Goal: Transaction & Acquisition: Purchase product/service

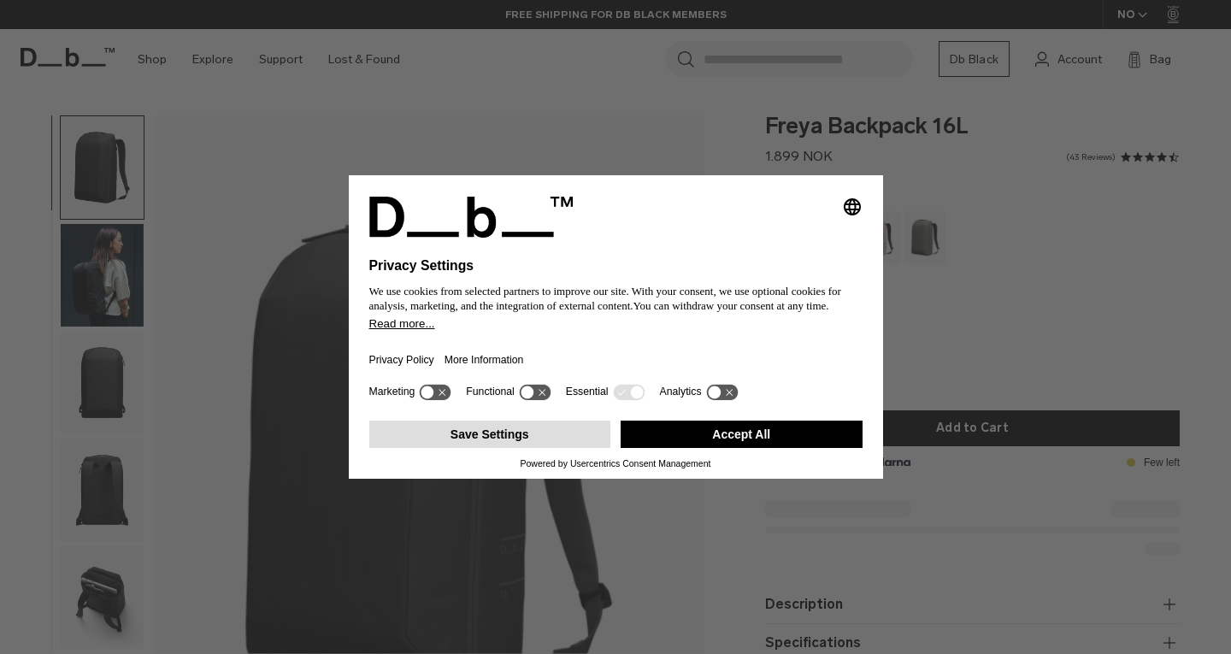
click at [522, 437] on button "Save Settings" at bounding box center [490, 434] width 242 height 27
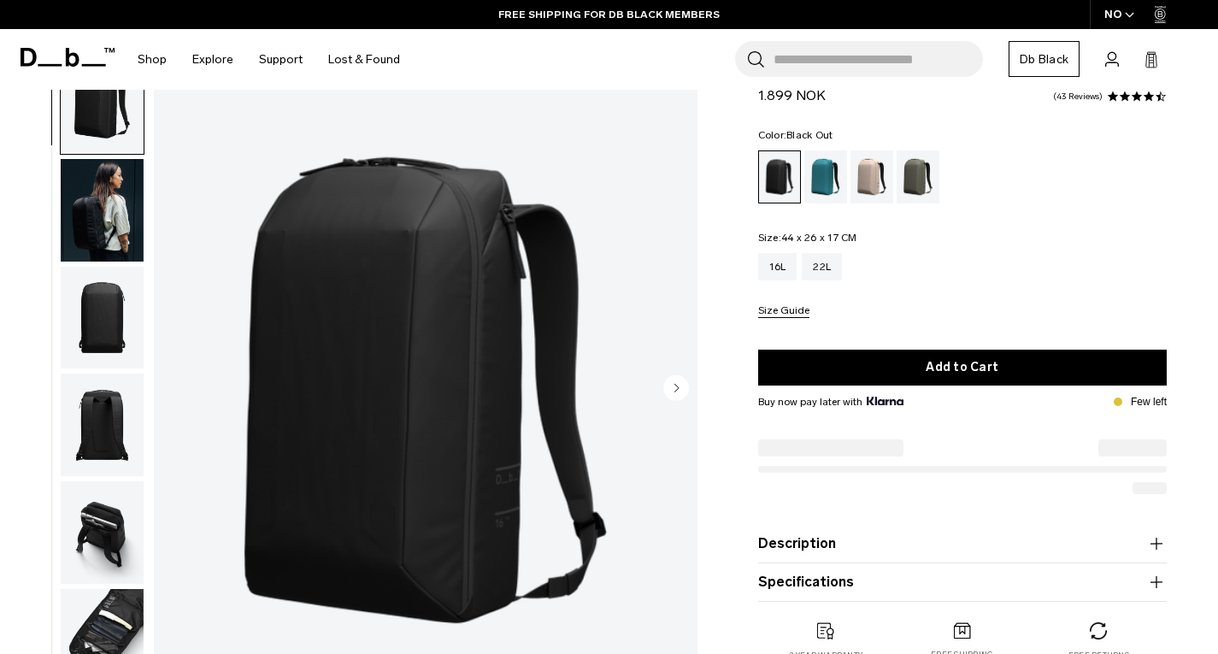
scroll to position [85, 0]
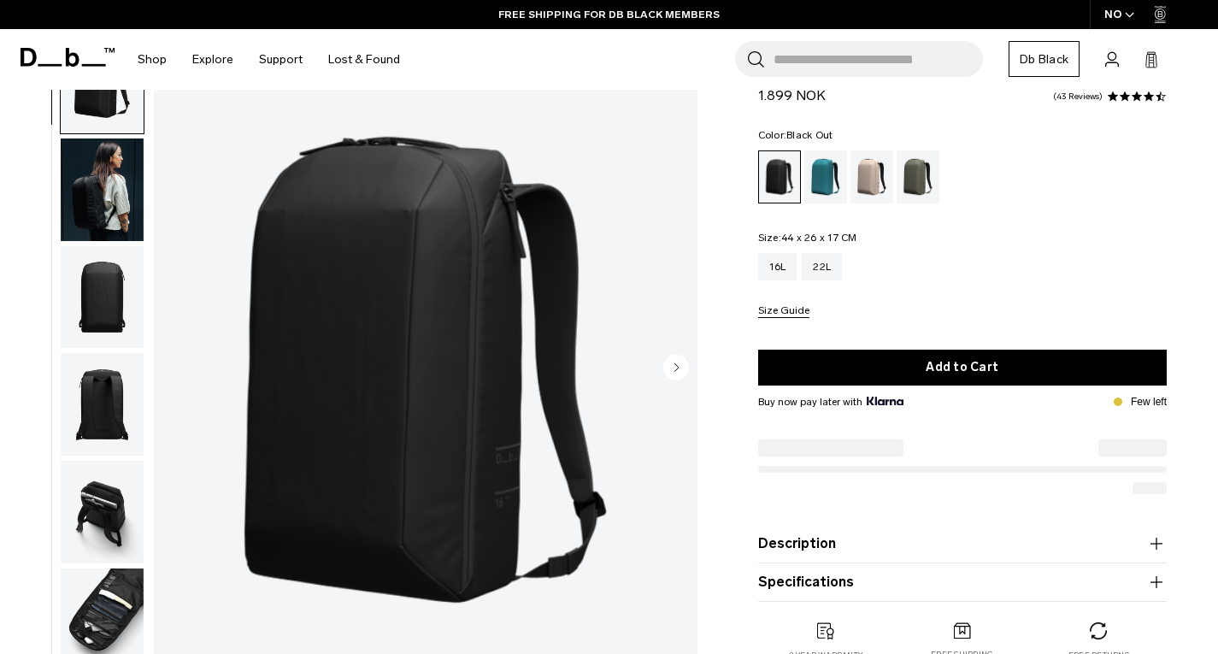
click at [86, 195] on img "button" at bounding box center [102, 190] width 83 height 103
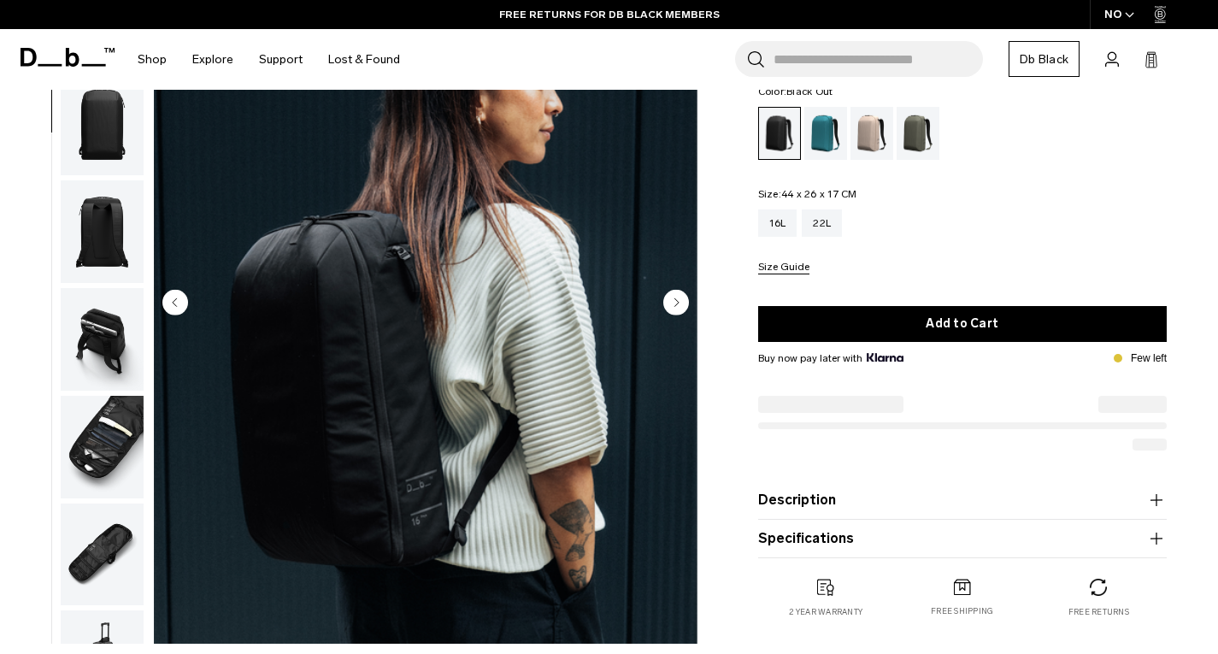
scroll to position [171, 0]
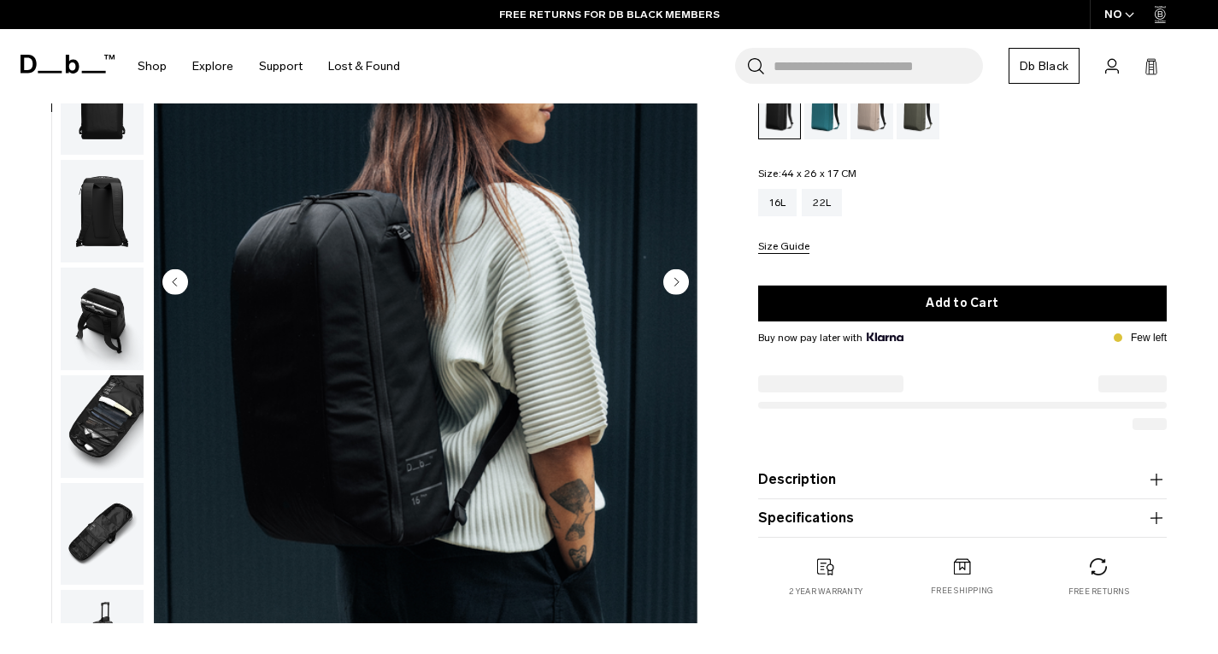
click at [98, 405] on img "button" at bounding box center [102, 426] width 83 height 103
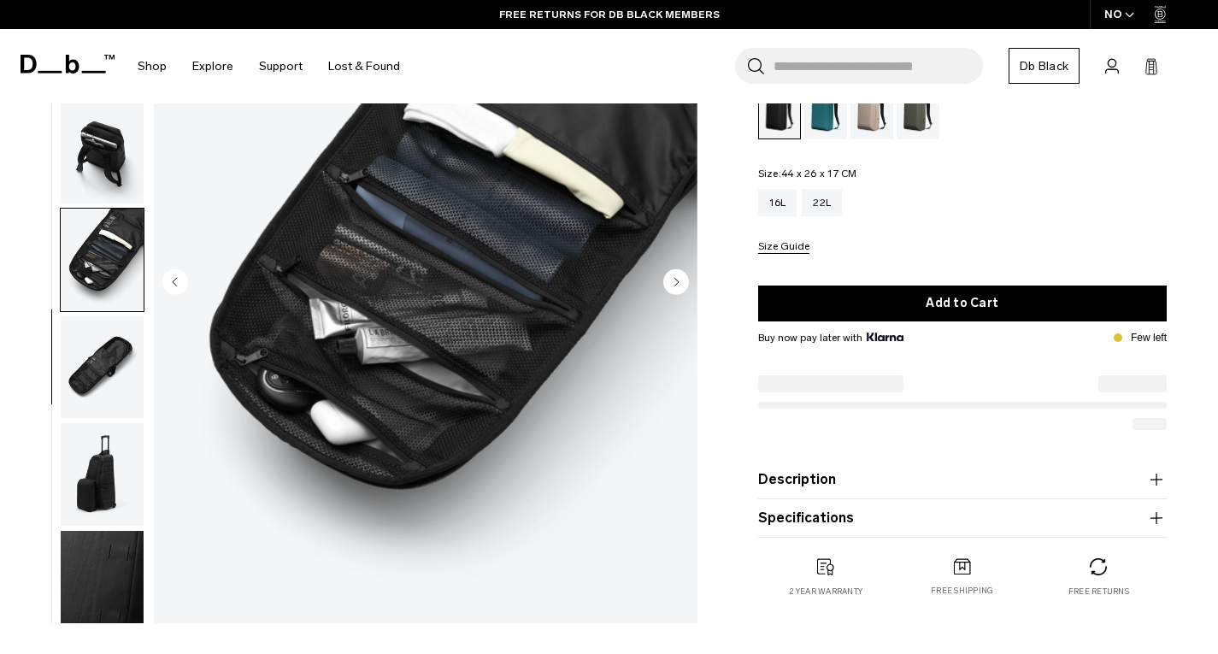
scroll to position [286, 0]
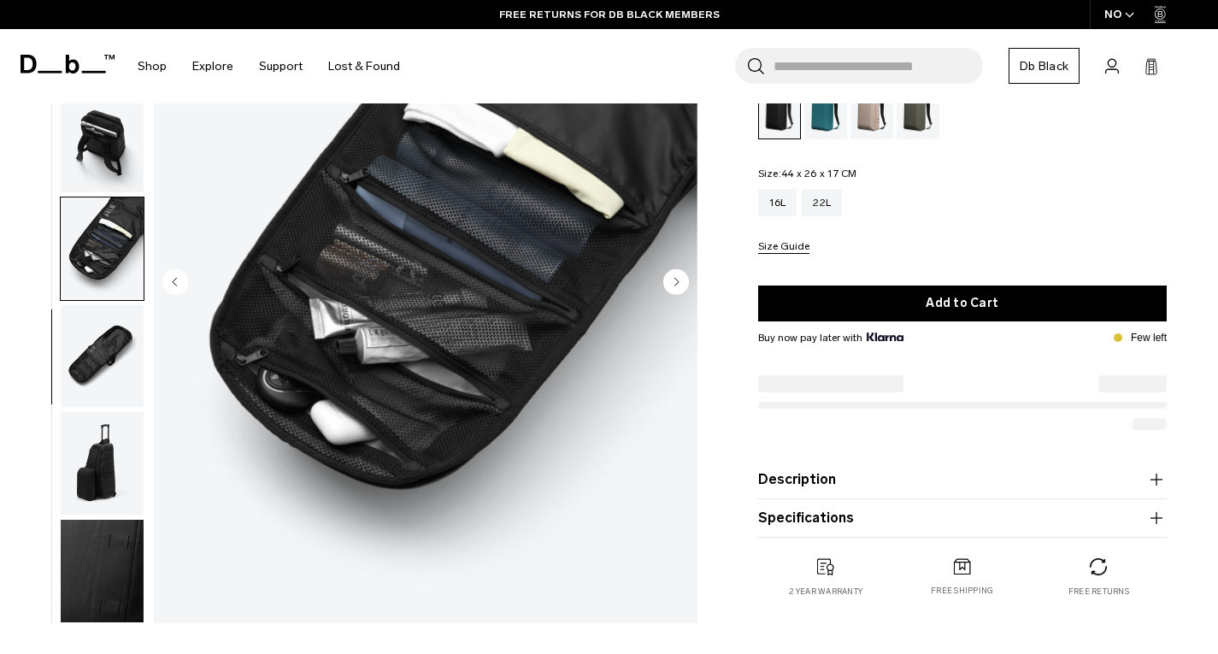
click at [97, 174] on img "button" at bounding box center [102, 141] width 83 height 103
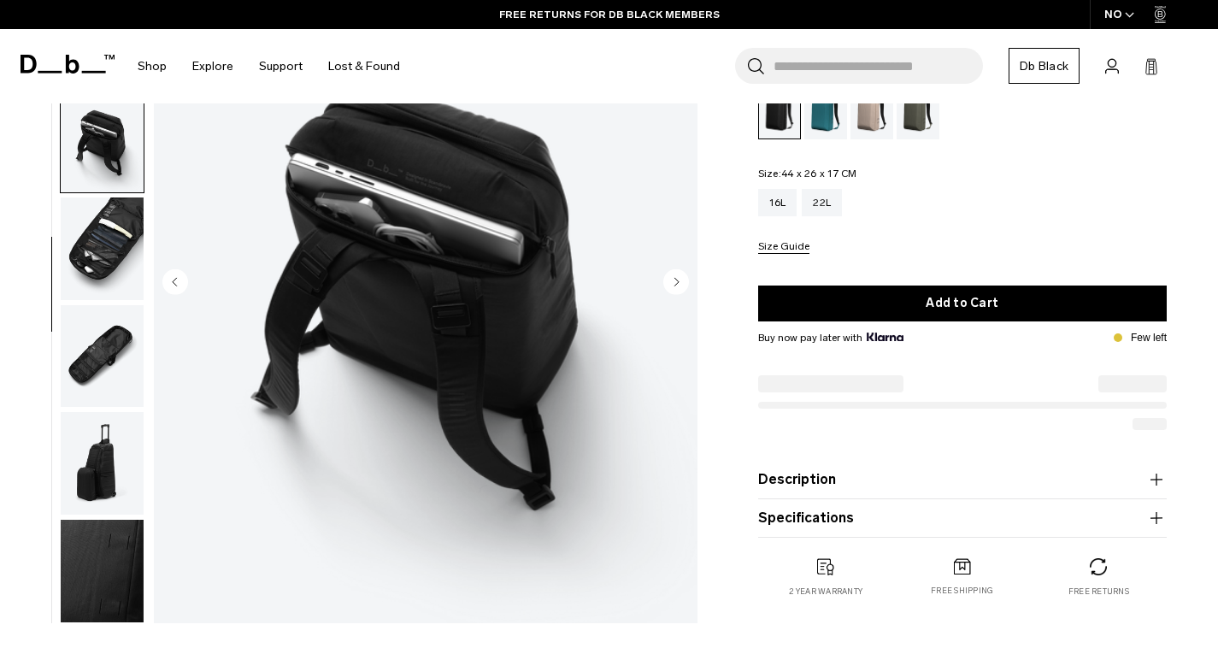
click at [111, 464] on img "button" at bounding box center [102, 463] width 83 height 103
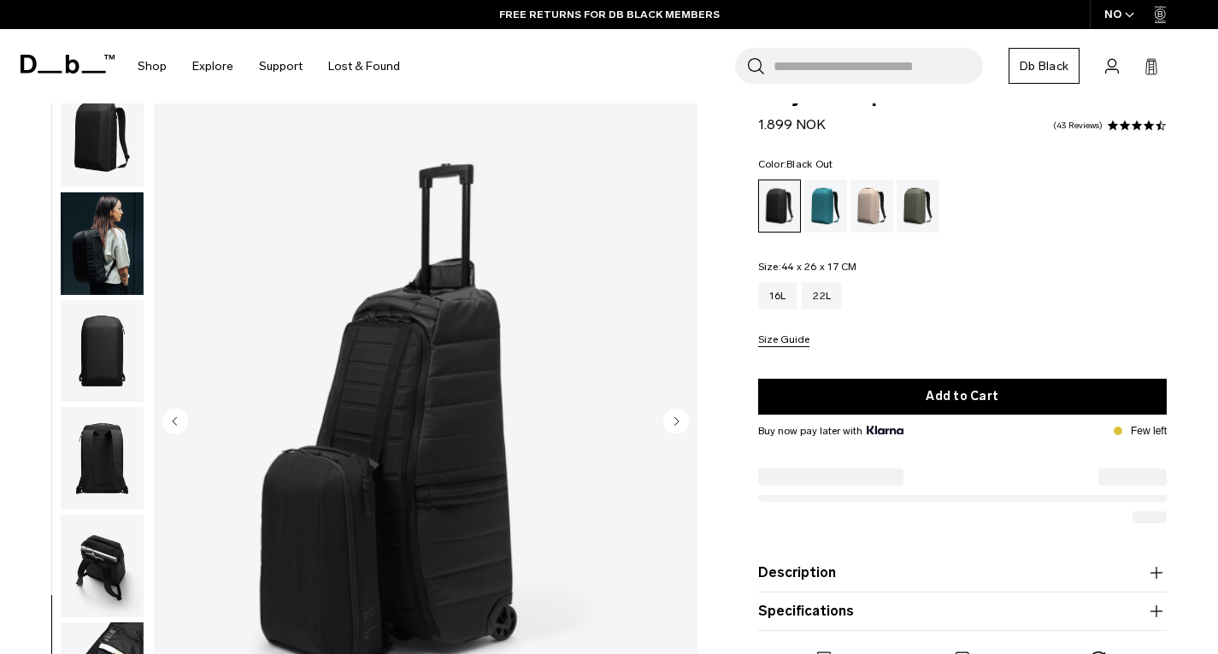
scroll to position [0, 0]
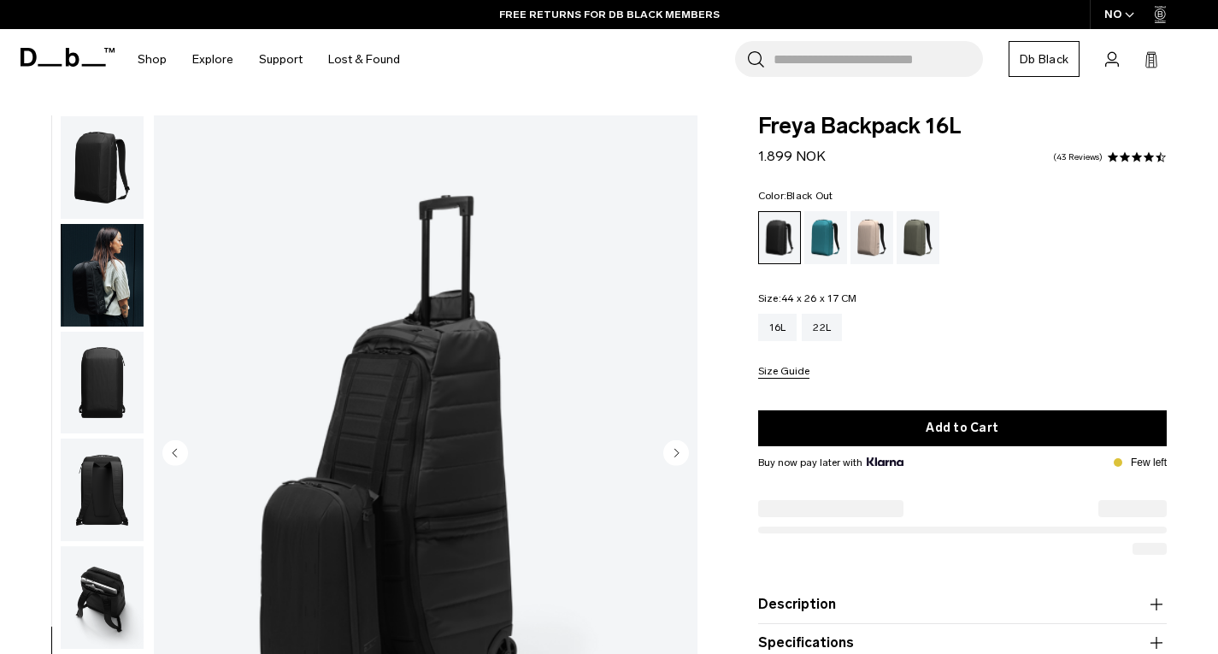
drag, startPoint x: 97, startPoint y: 272, endPoint x: 144, endPoint y: 277, distance: 47.3
click at [97, 273] on img "button" at bounding box center [102, 275] width 83 height 103
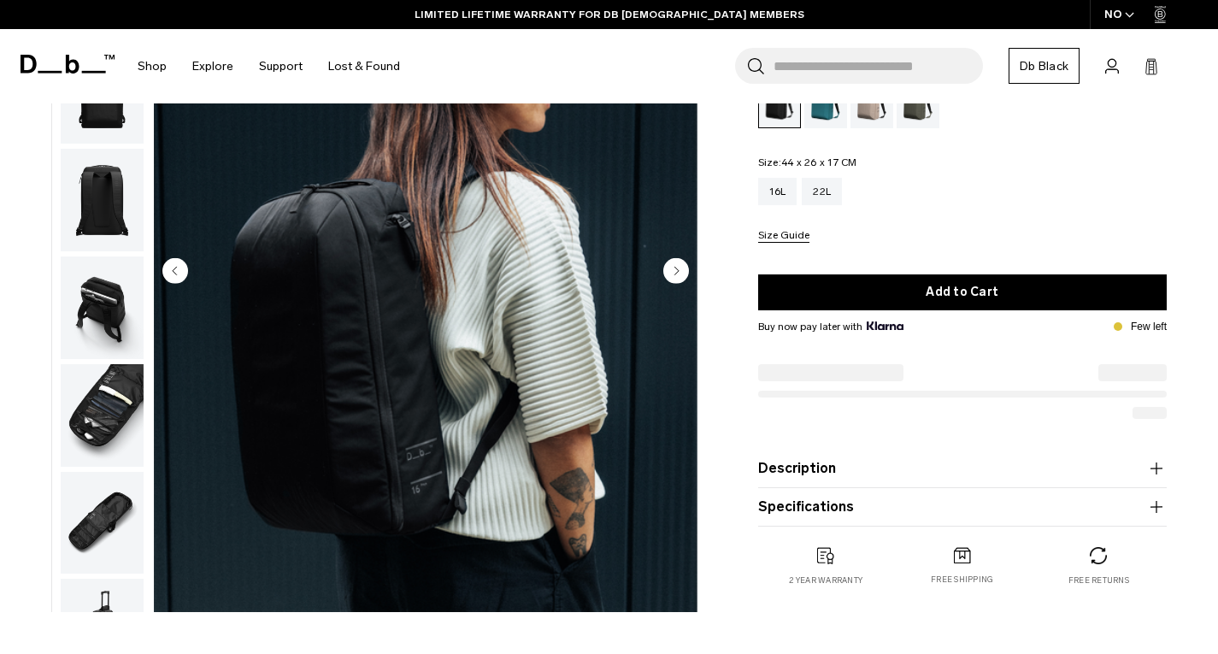
scroll to position [85, 0]
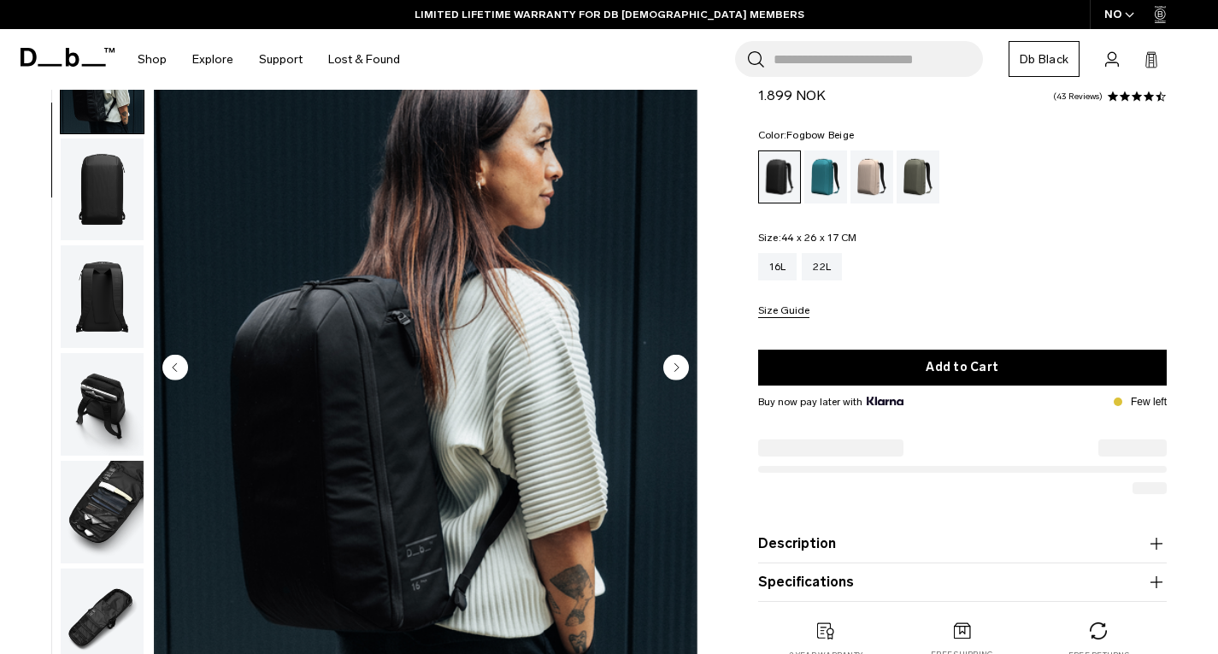
click at [872, 184] on div "Fogbow Beige" at bounding box center [873, 176] width 44 height 53
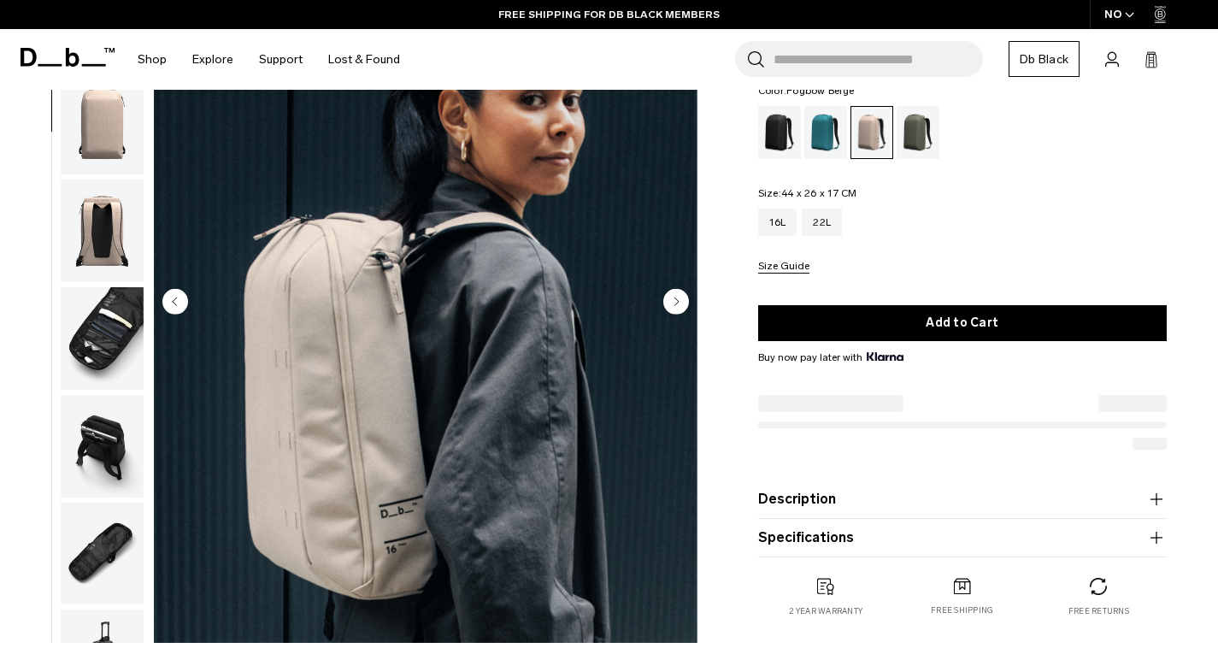
scroll to position [171, 0]
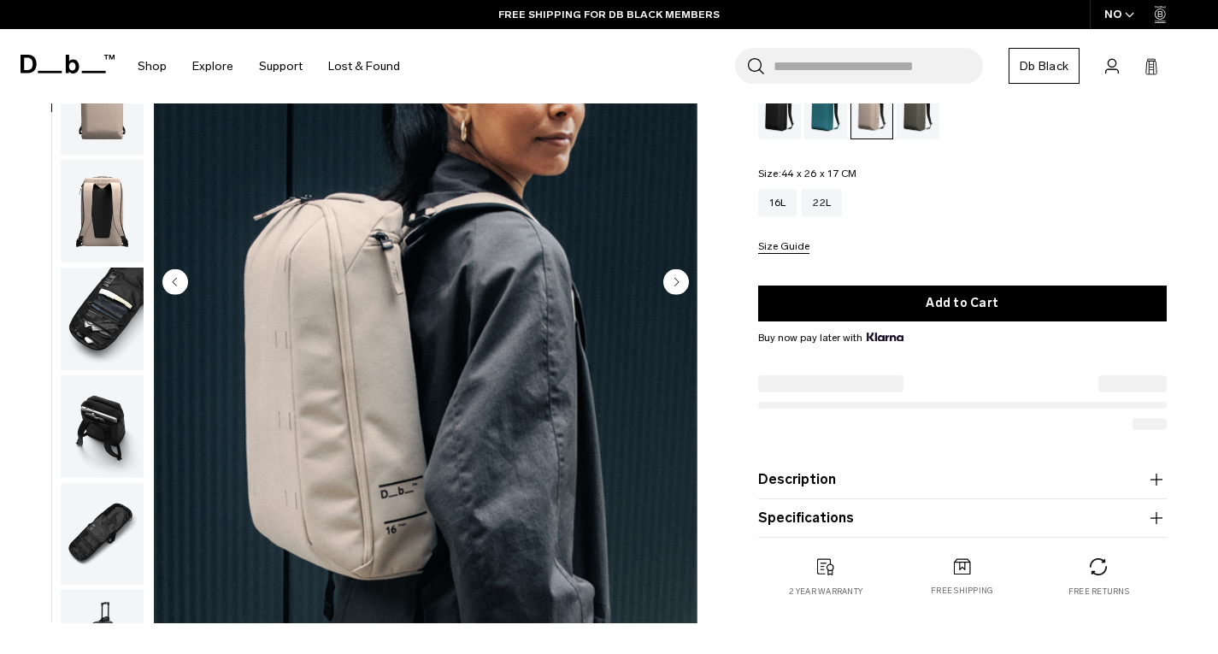
click at [113, 498] on img "button" at bounding box center [102, 534] width 83 height 103
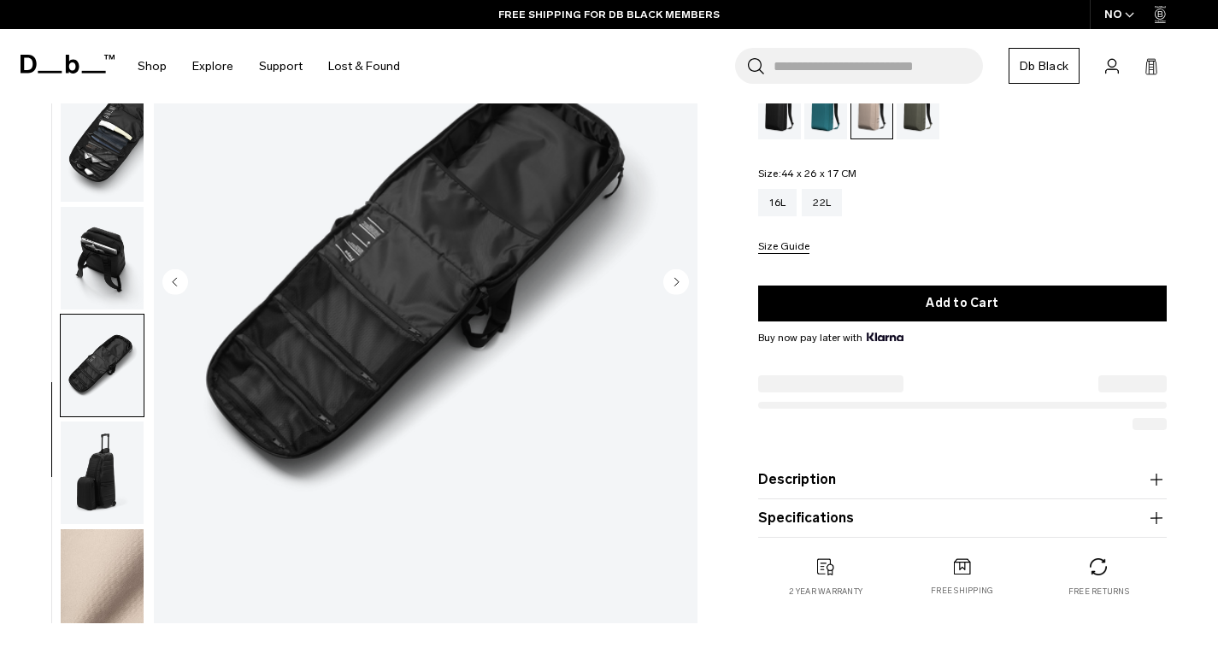
scroll to position [286, 0]
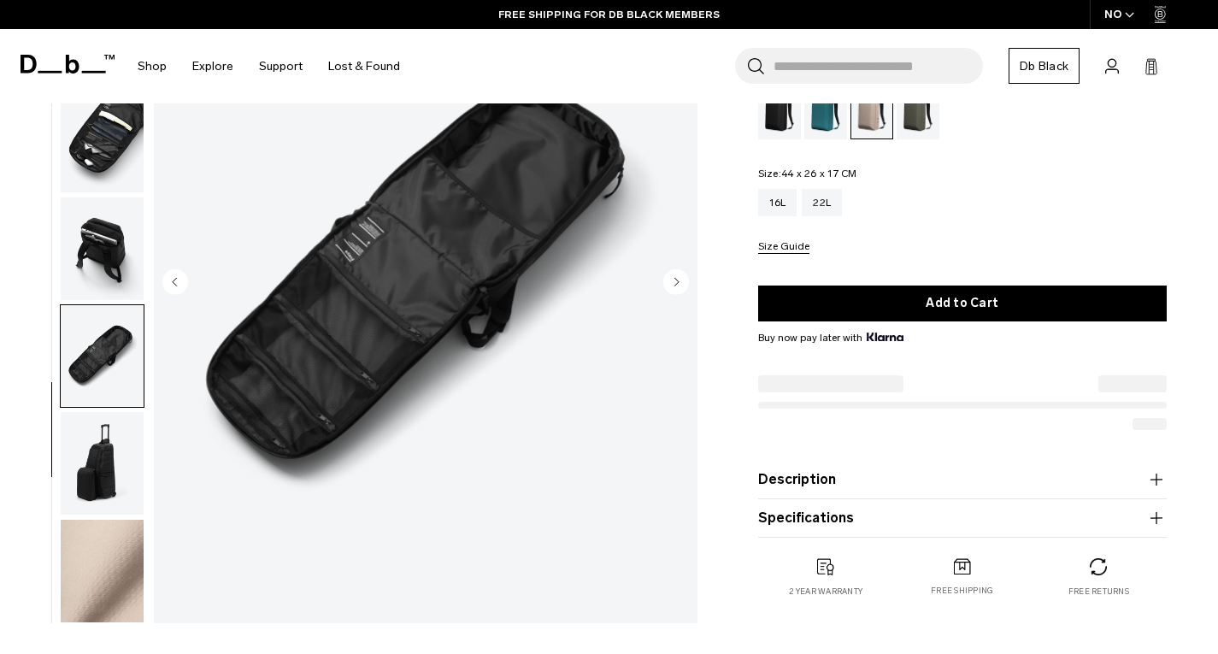
click at [116, 509] on img "button" at bounding box center [102, 463] width 83 height 103
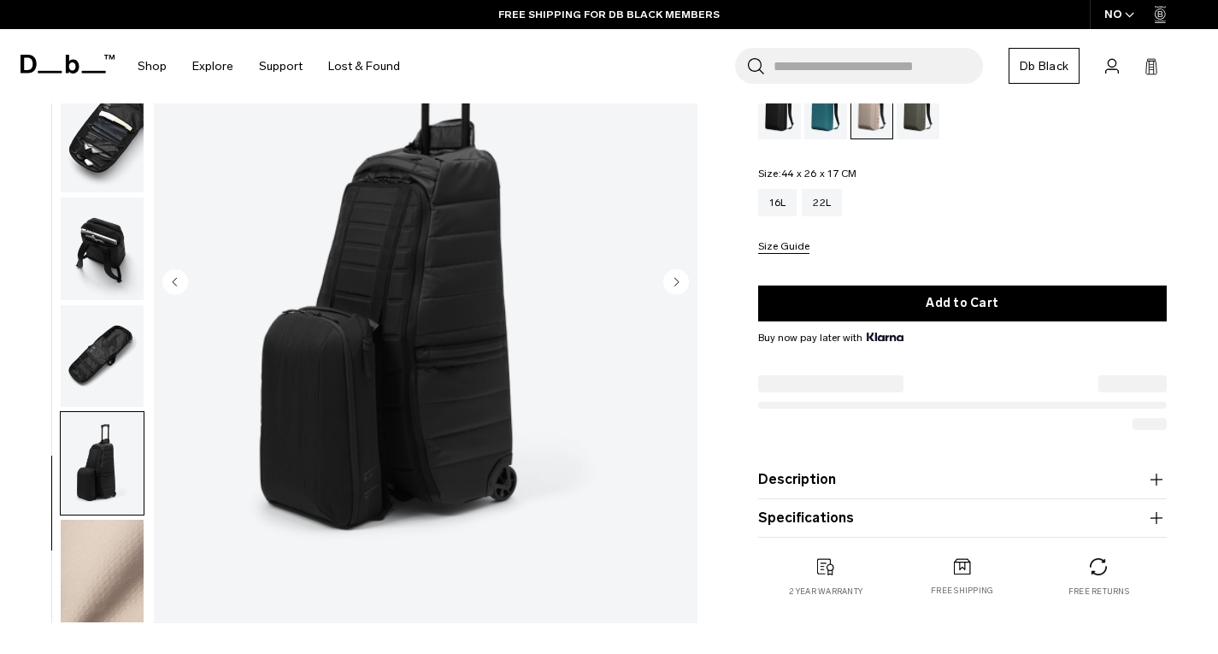
click at [101, 539] on img "button" at bounding box center [102, 571] width 83 height 103
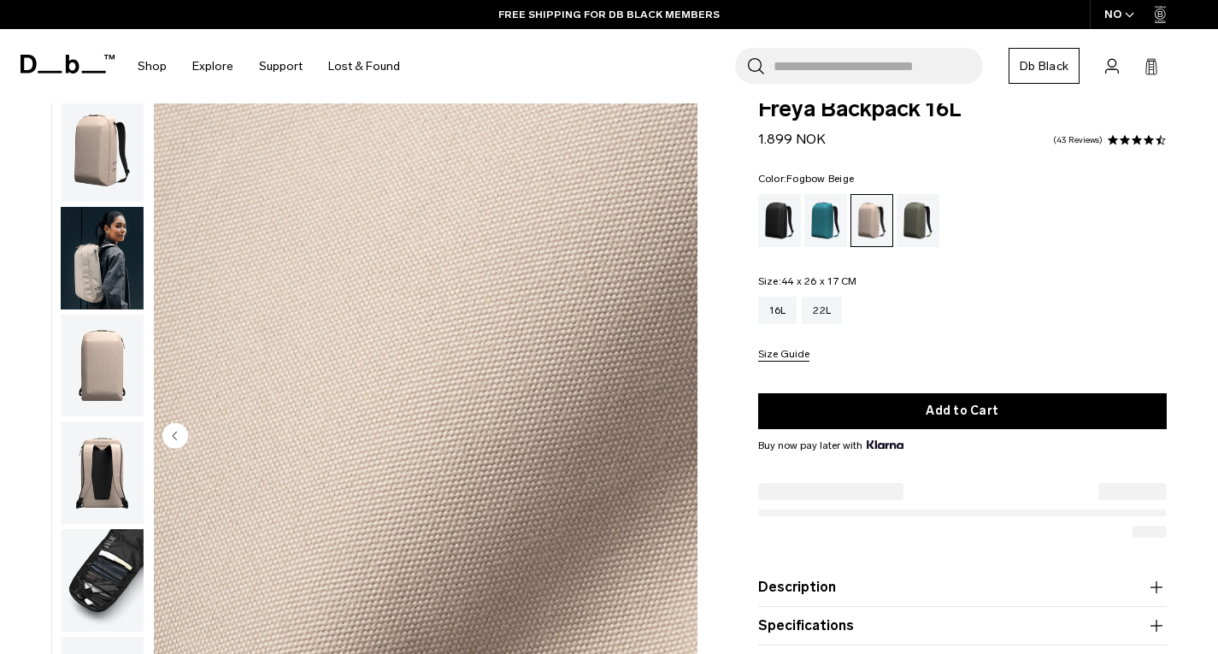
scroll to position [0, 0]
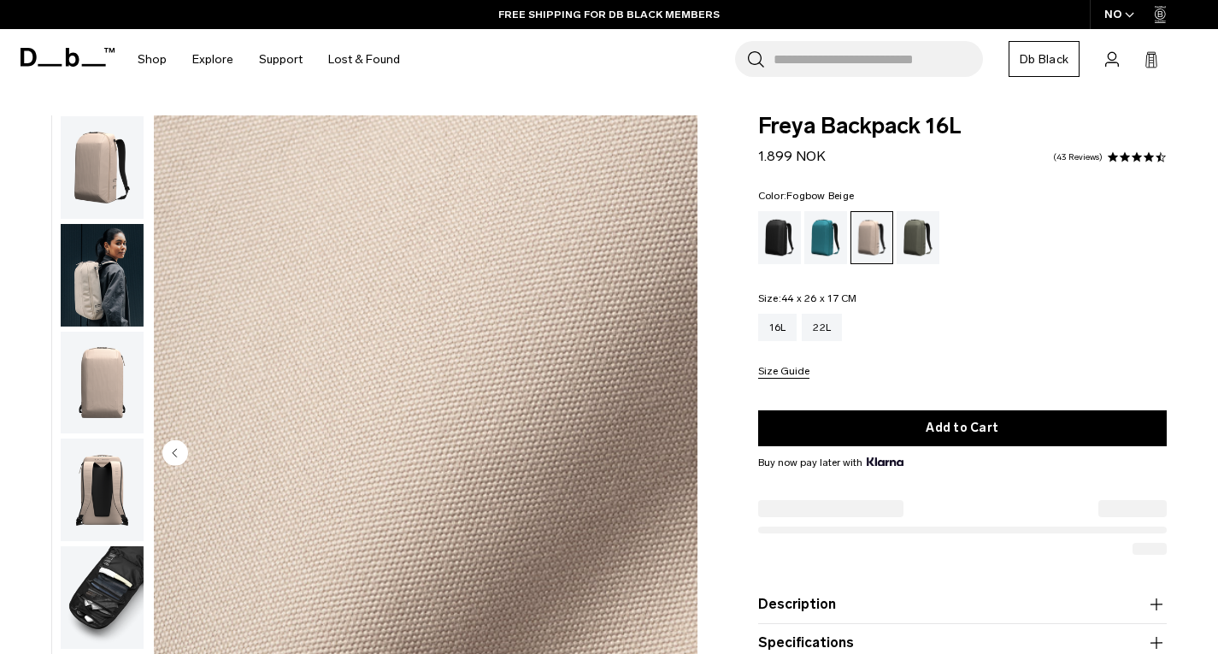
click at [127, 394] on img "button" at bounding box center [102, 383] width 83 height 103
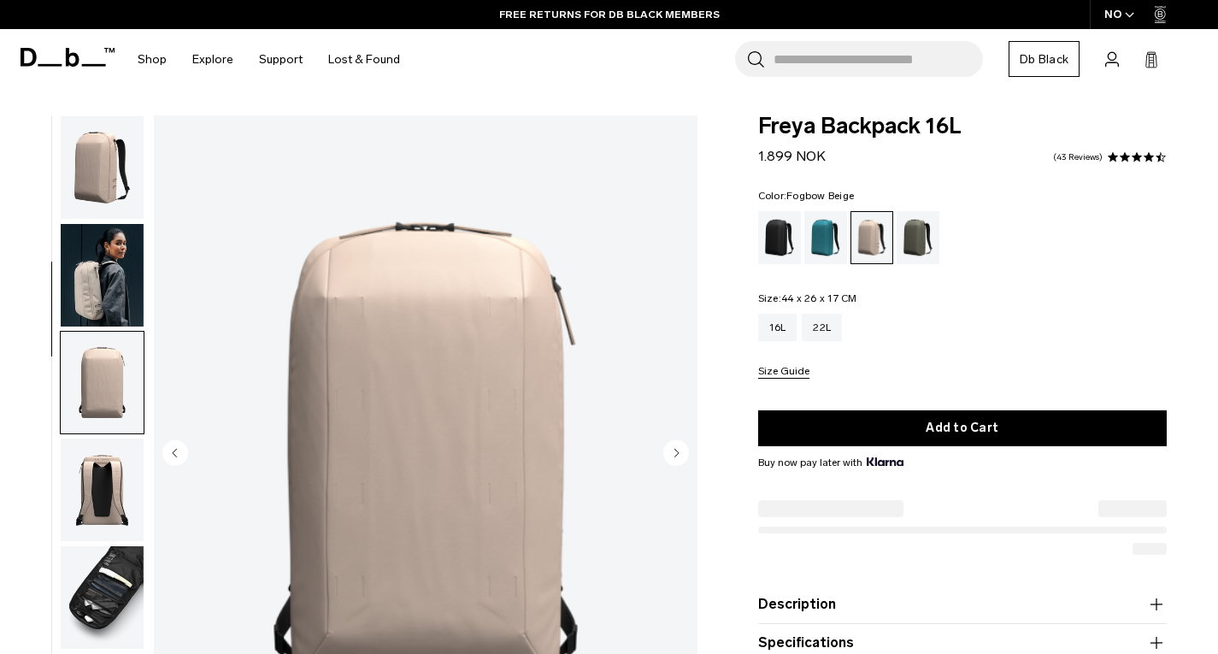
drag, startPoint x: 89, startPoint y: 370, endPoint x: 95, endPoint y: 351, distance: 19.7
click at [89, 370] on img "button" at bounding box center [102, 383] width 83 height 103
click at [91, 460] on img "button" at bounding box center [102, 490] width 83 height 103
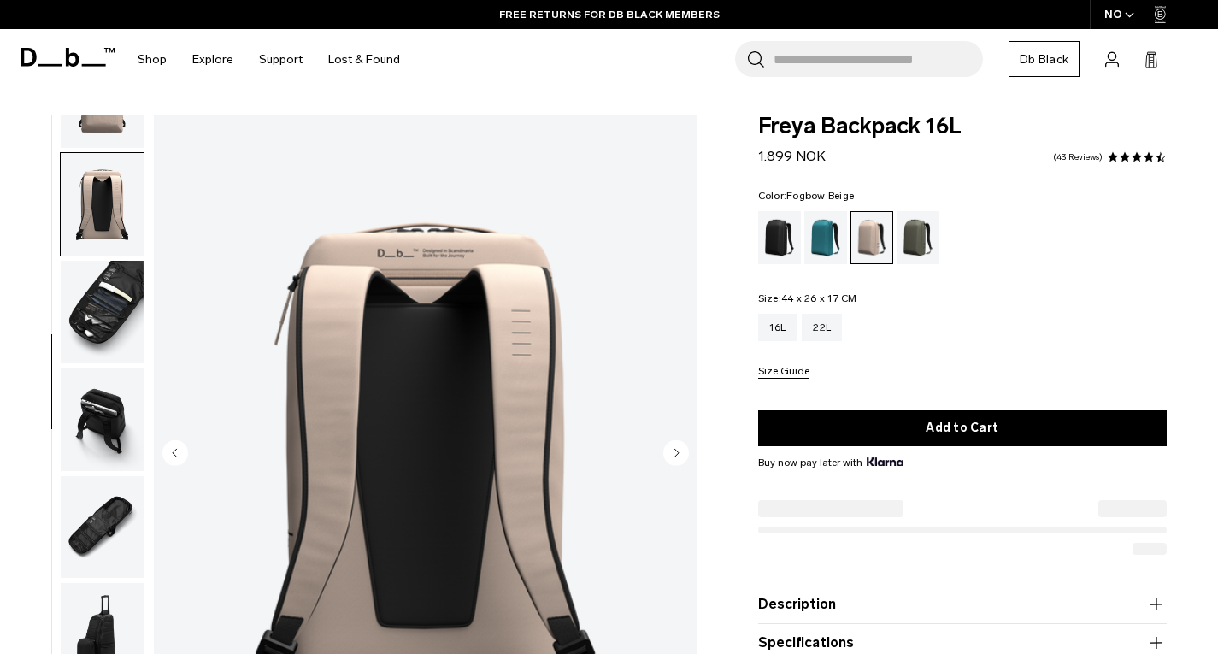
scroll to position [427, 0]
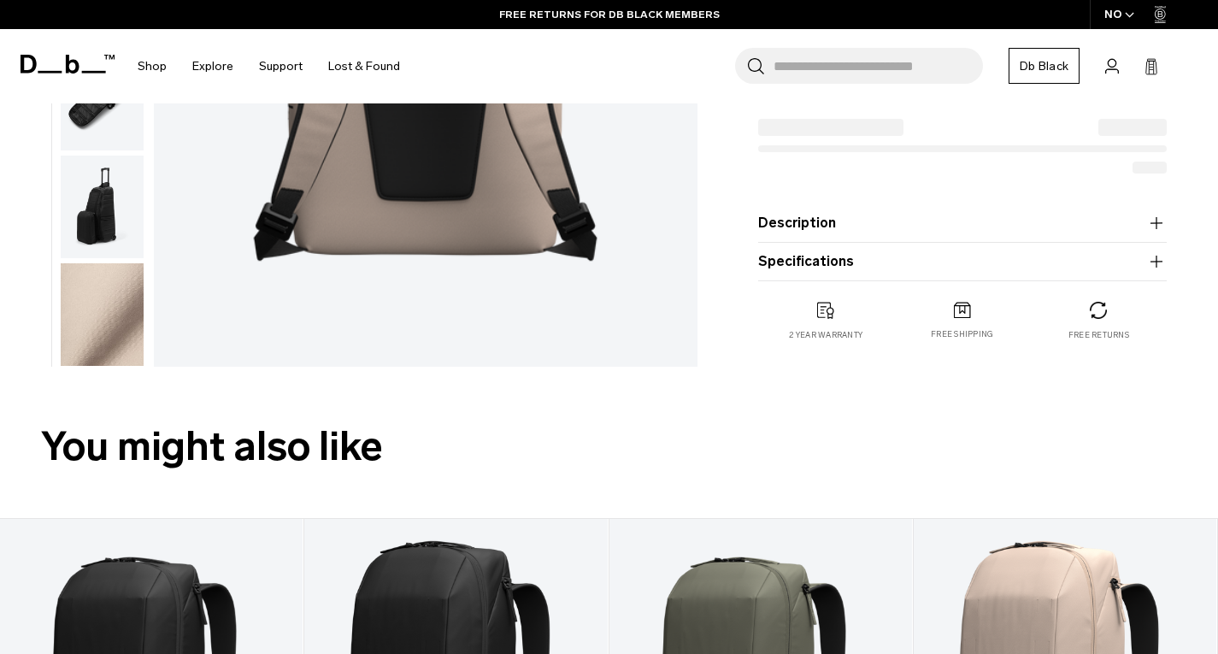
click at [92, 294] on img "button" at bounding box center [102, 314] width 83 height 103
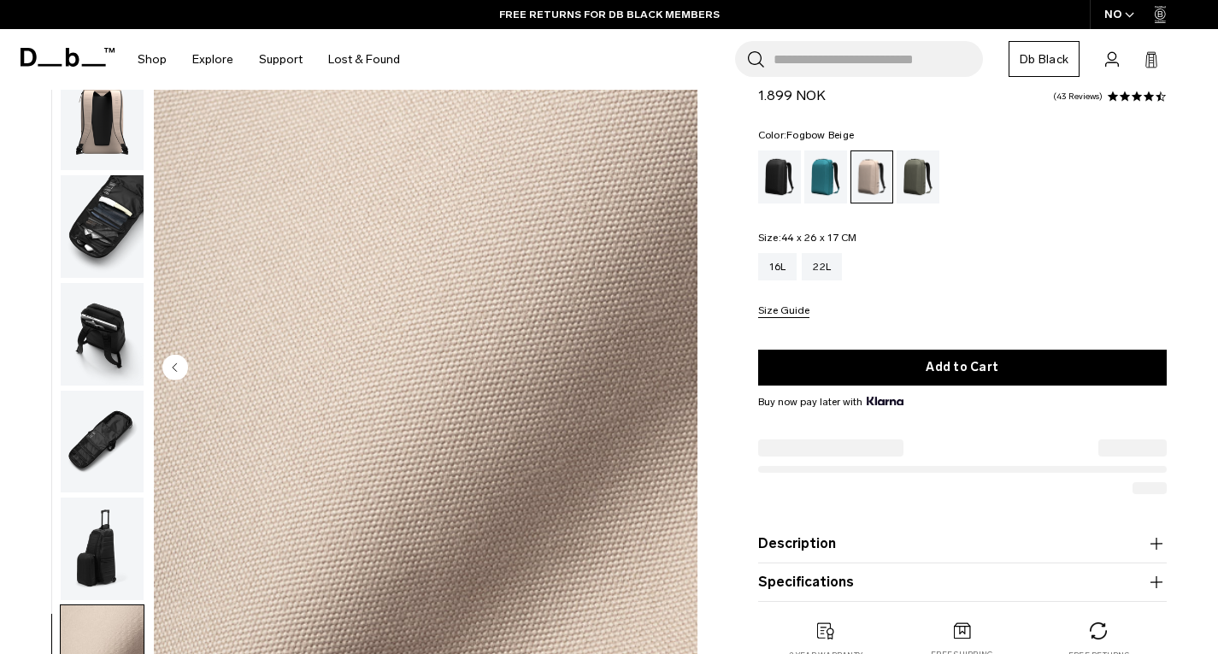
scroll to position [0, 0]
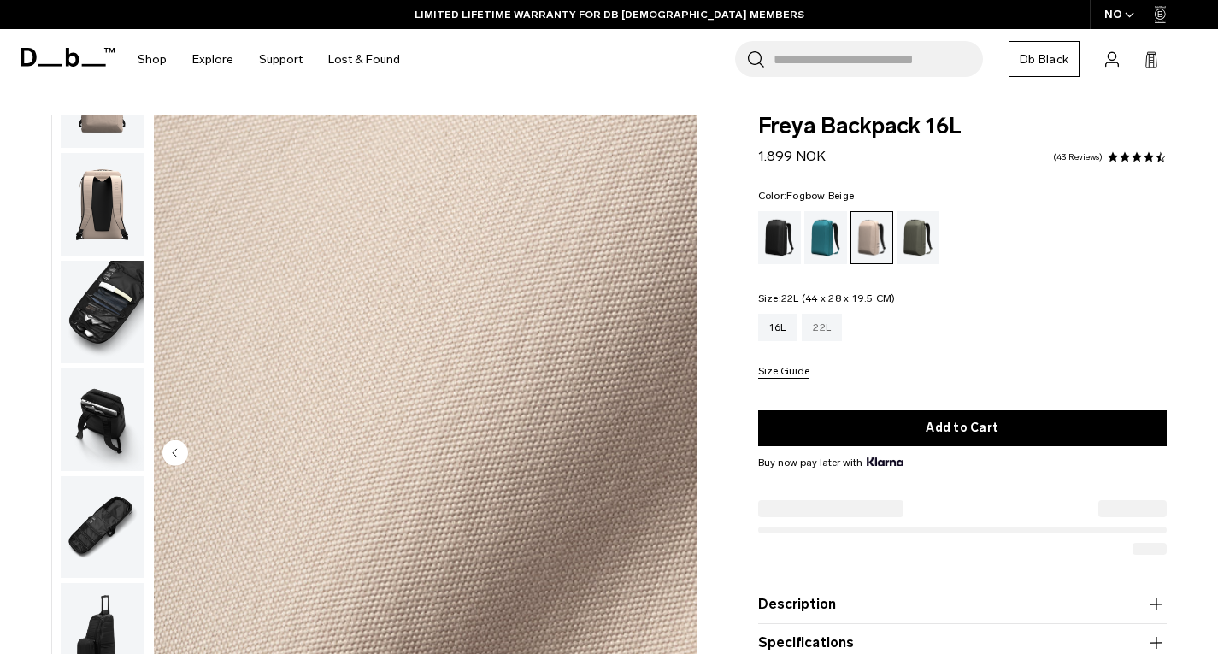
click at [830, 330] on div "22L" at bounding box center [822, 327] width 40 height 27
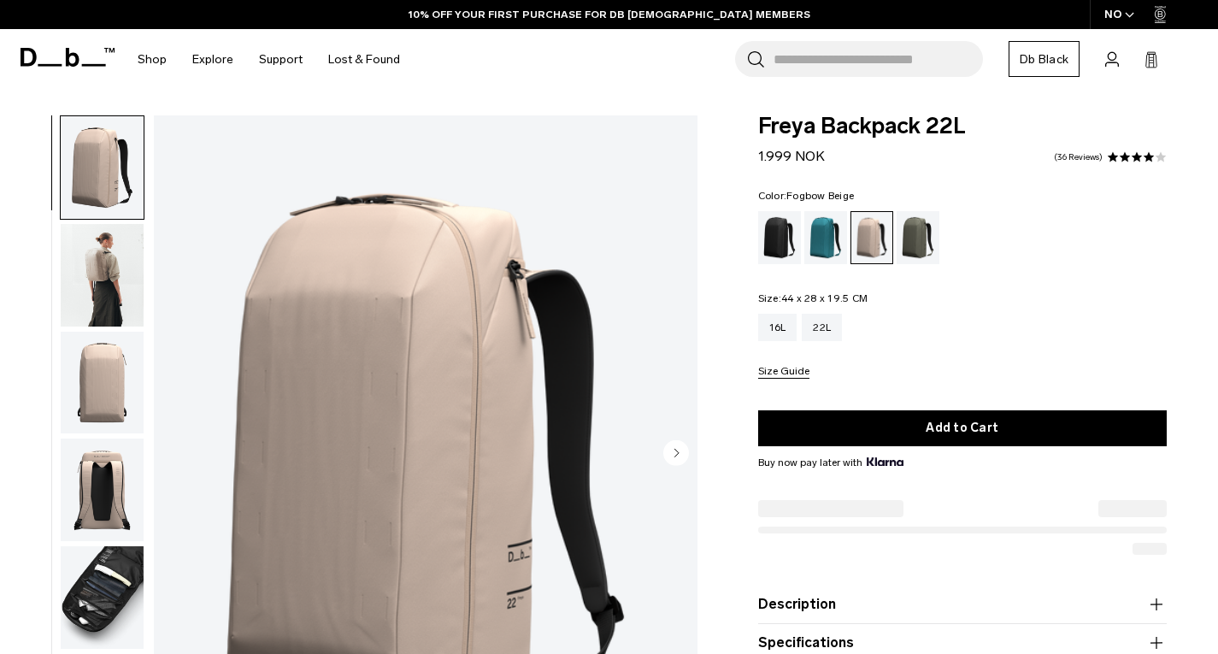
click at [107, 281] on img "button" at bounding box center [102, 275] width 83 height 103
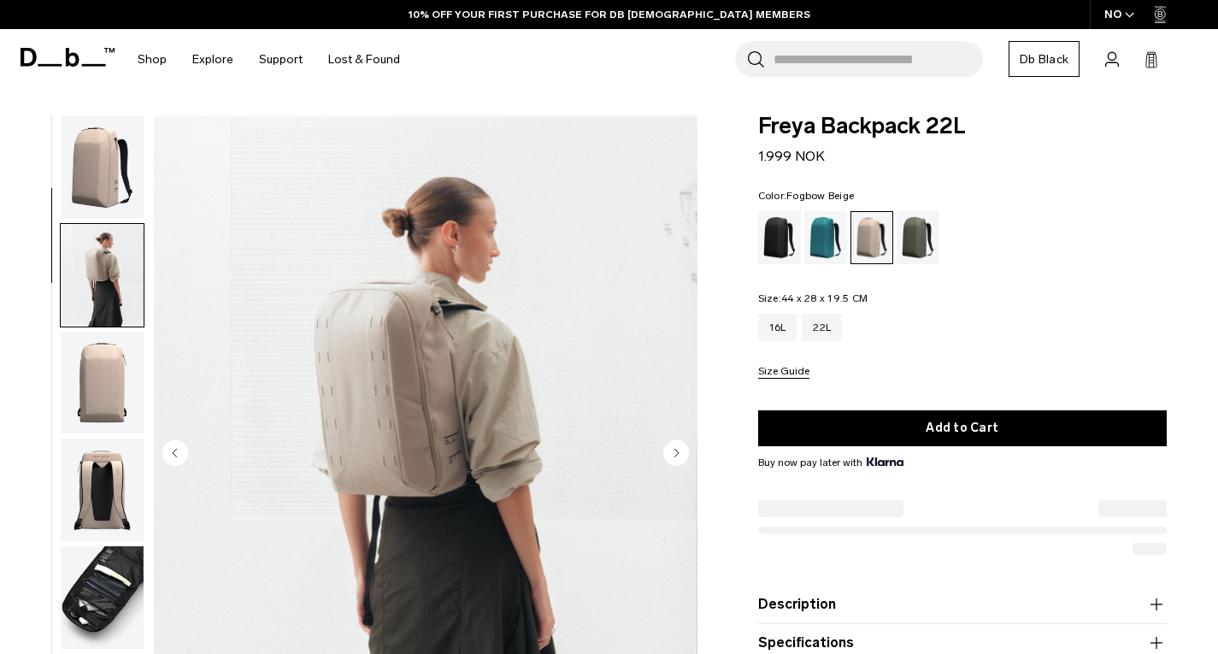
scroll to position [108, 0]
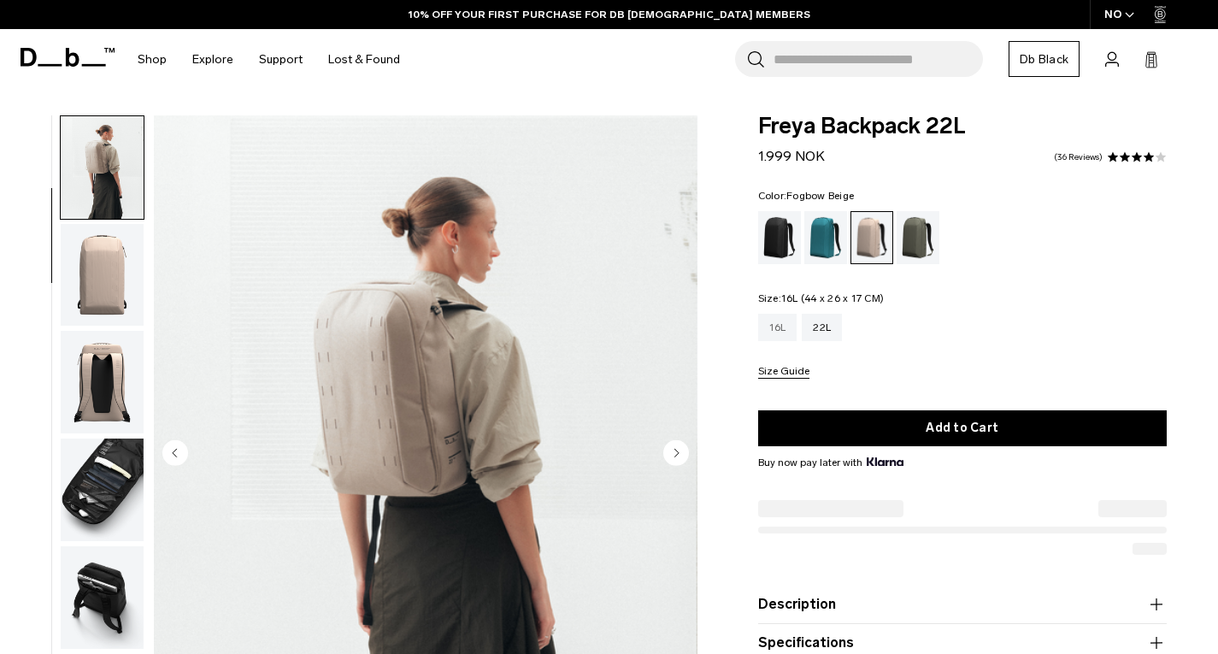
click at [771, 327] on div "16L" at bounding box center [777, 327] width 39 height 27
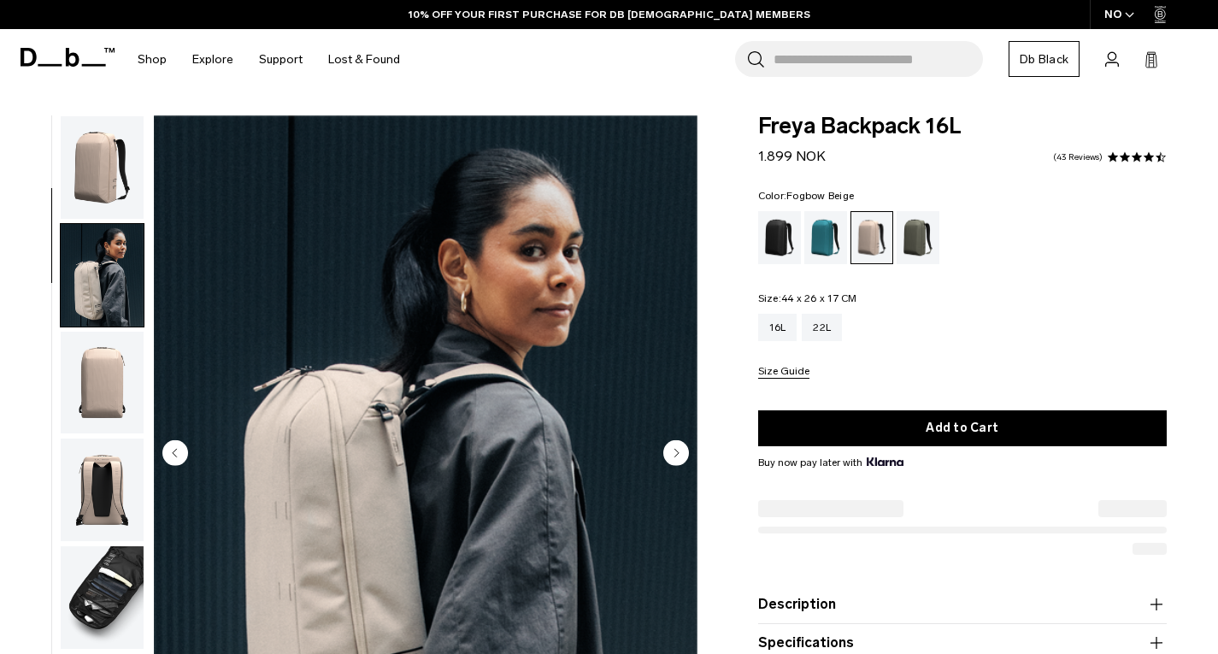
scroll to position [108, 0]
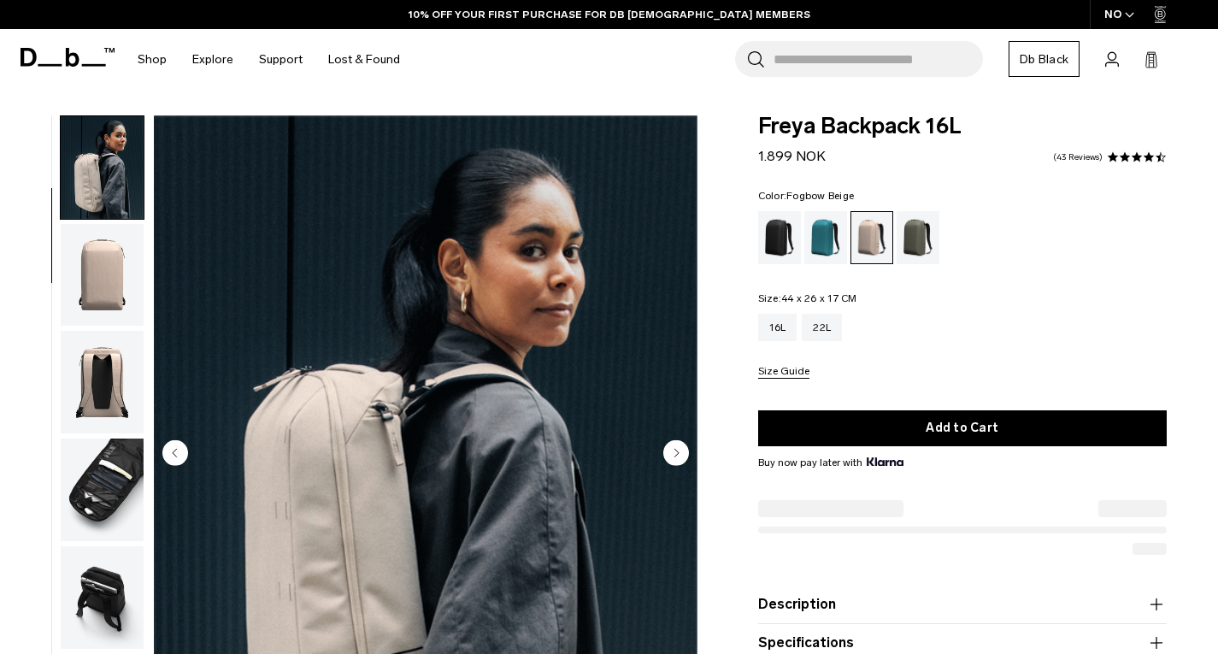
click at [93, 191] on img "button" at bounding box center [102, 167] width 83 height 103
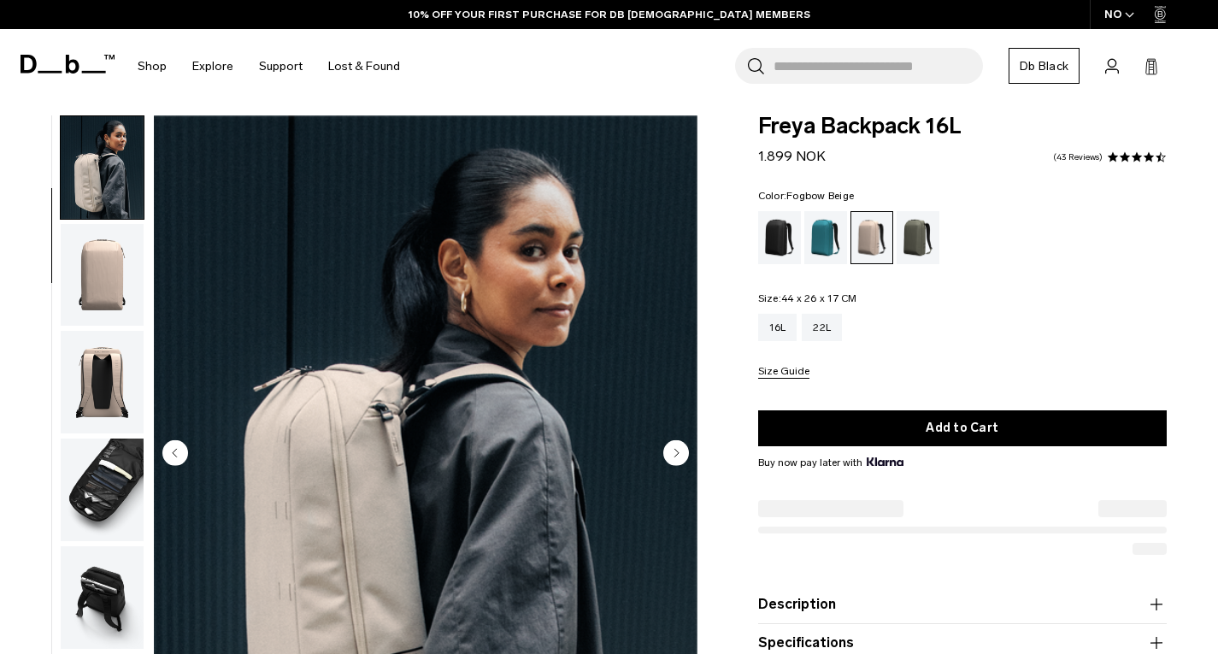
scroll to position [256, 0]
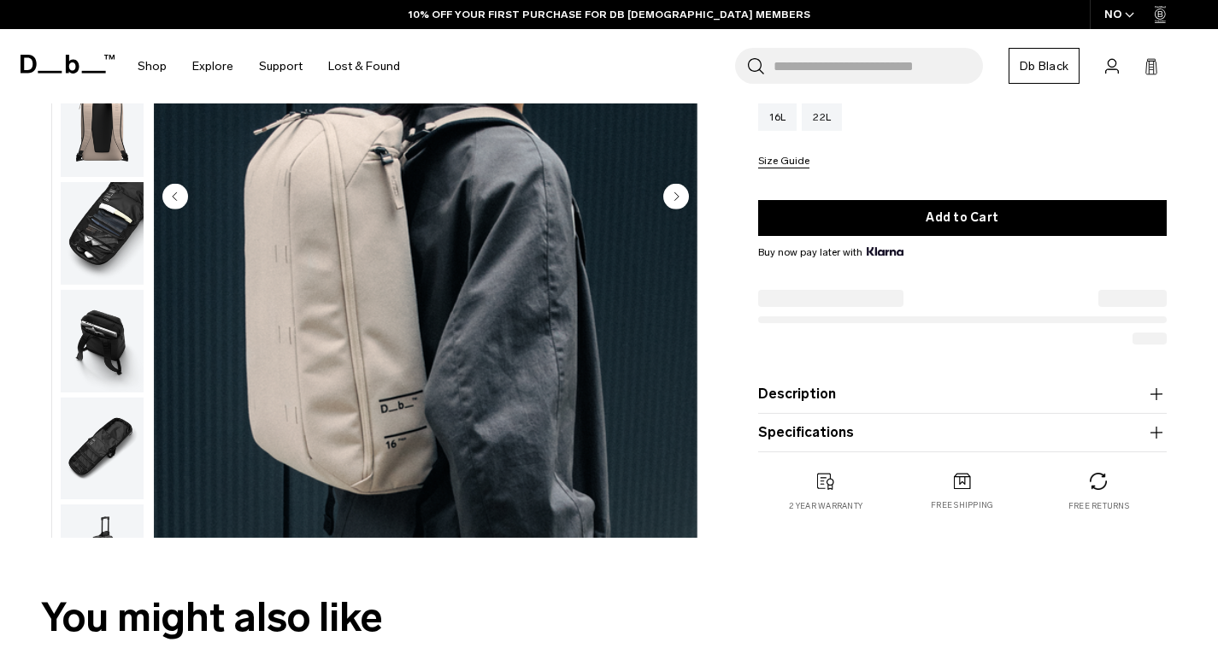
click at [362, 368] on img "2 / 9" at bounding box center [426, 198] width 544 height 679
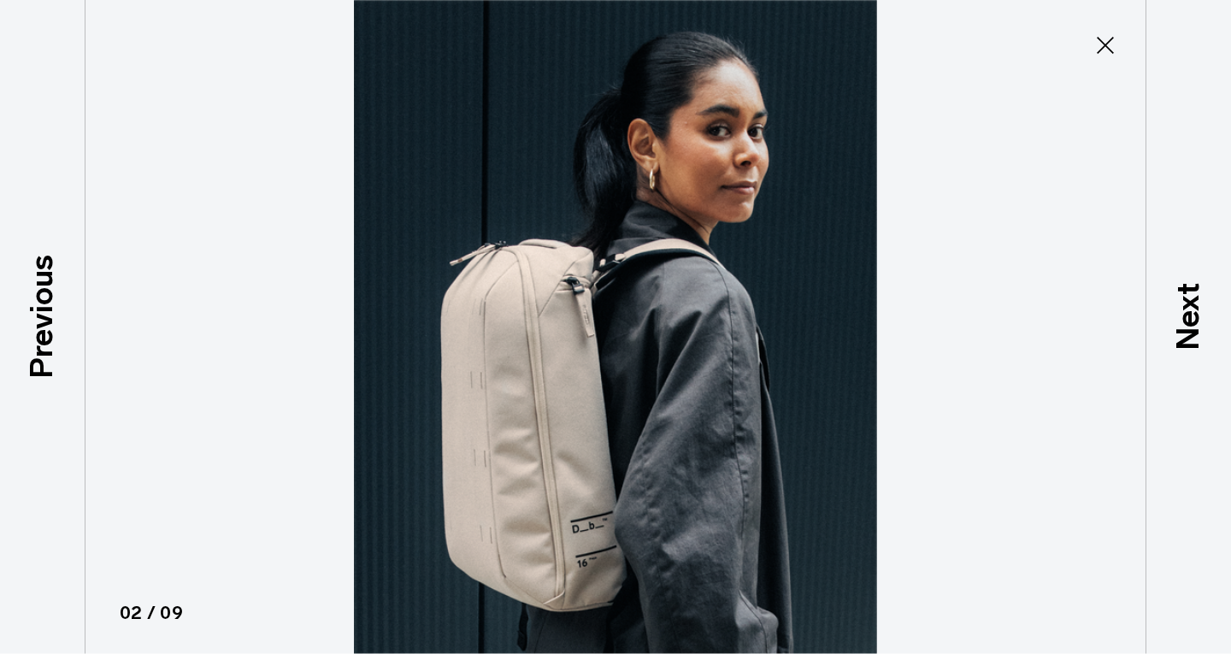
click at [542, 393] on img at bounding box center [615, 327] width 769 height 654
click at [1117, 50] on icon at bounding box center [1105, 45] width 27 height 27
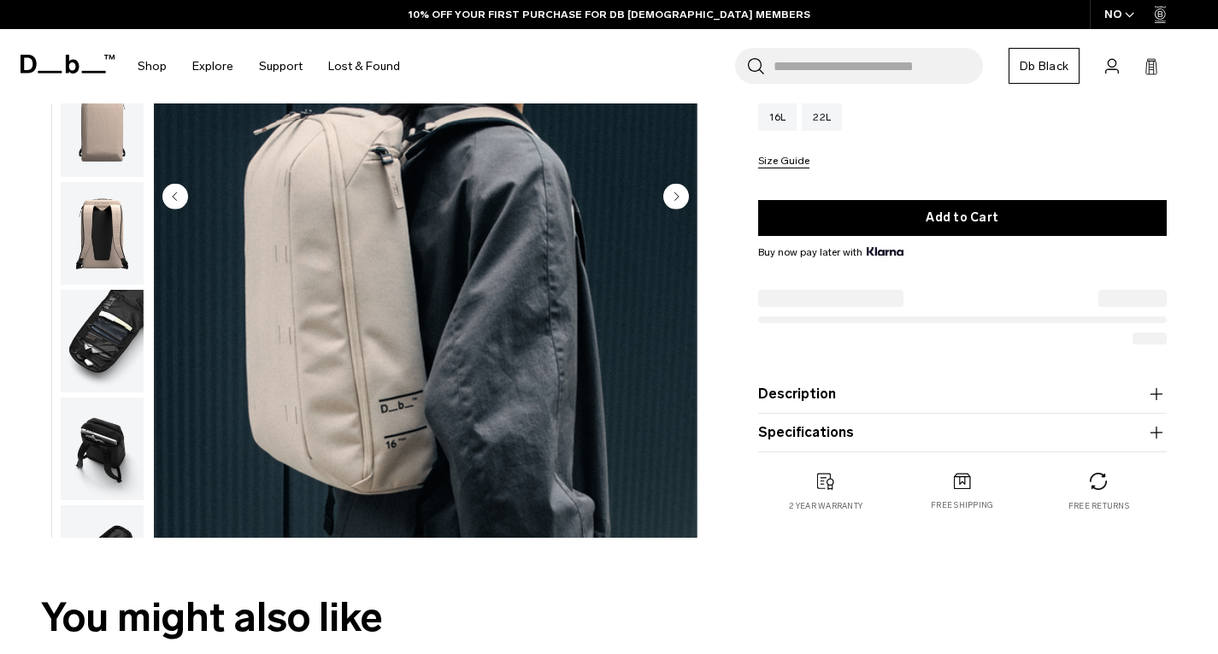
scroll to position [0, 0]
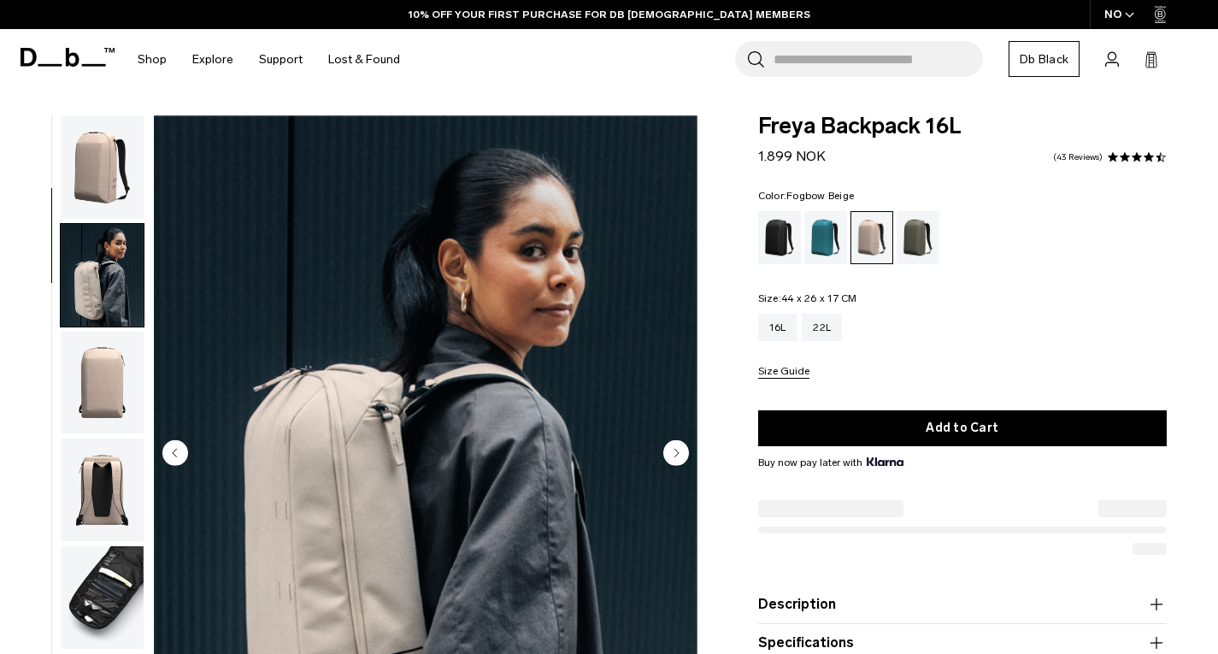
drag, startPoint x: 1148, startPoint y: 157, endPoint x: 1163, endPoint y: 152, distance: 15.4
click at [1150, 158] on span at bounding box center [1149, 157] width 12 height 12
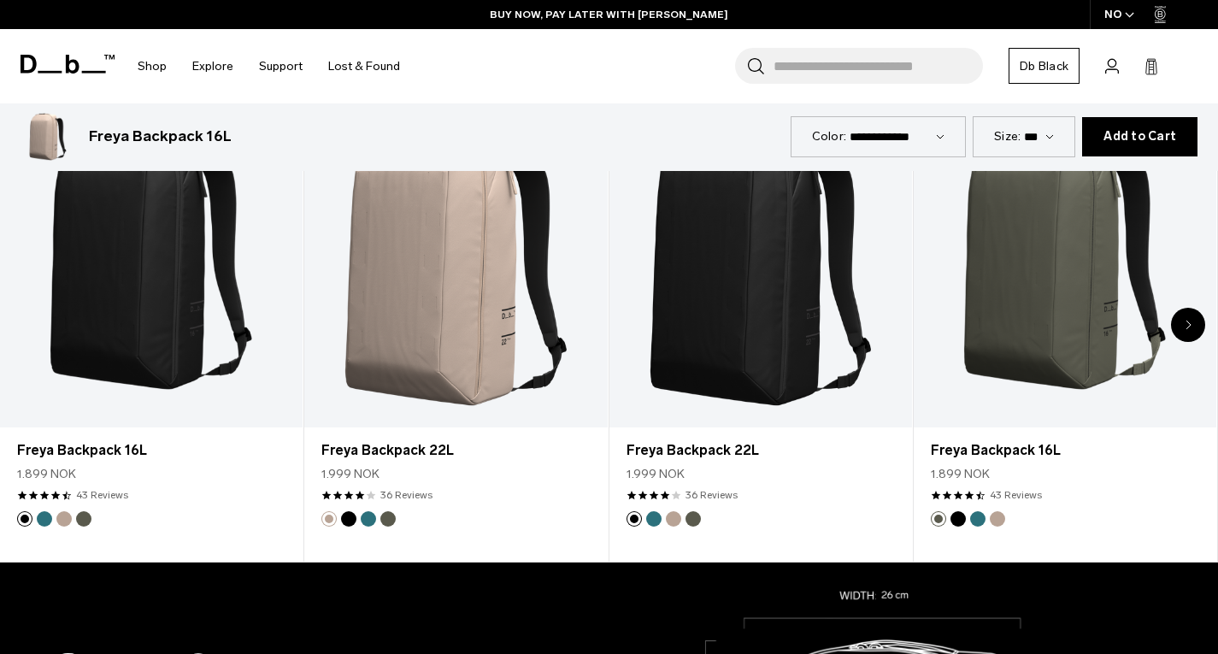
scroll to position [342, 0]
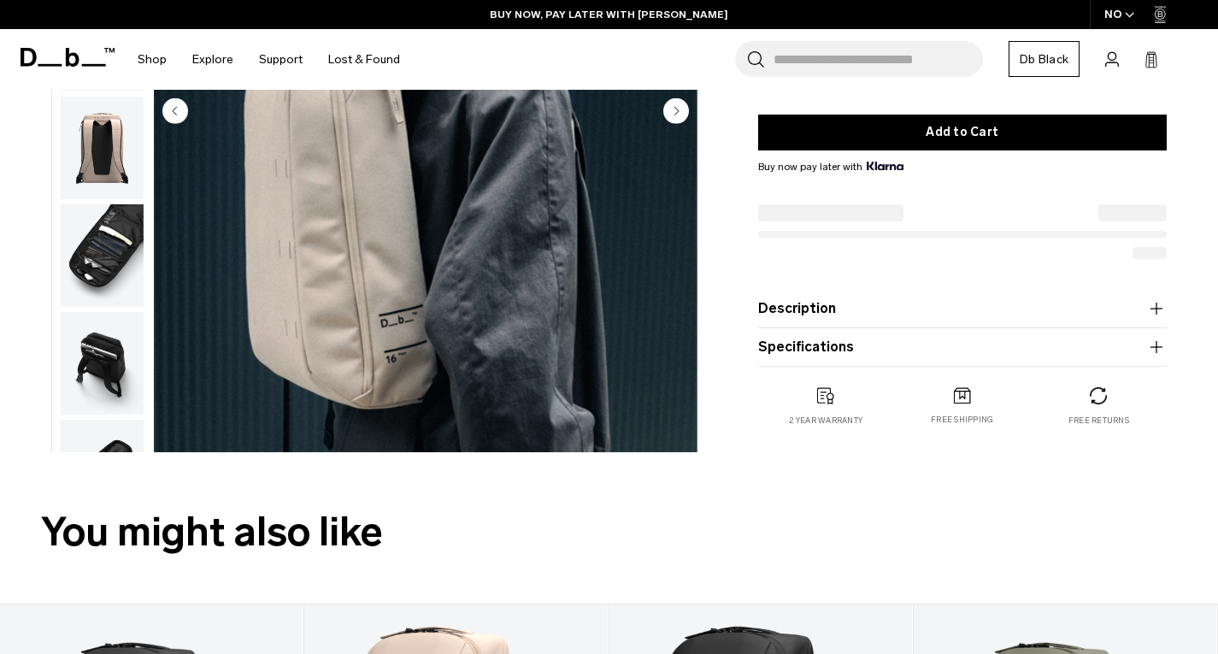
click at [852, 309] on button "Description" at bounding box center [963, 308] width 410 height 21
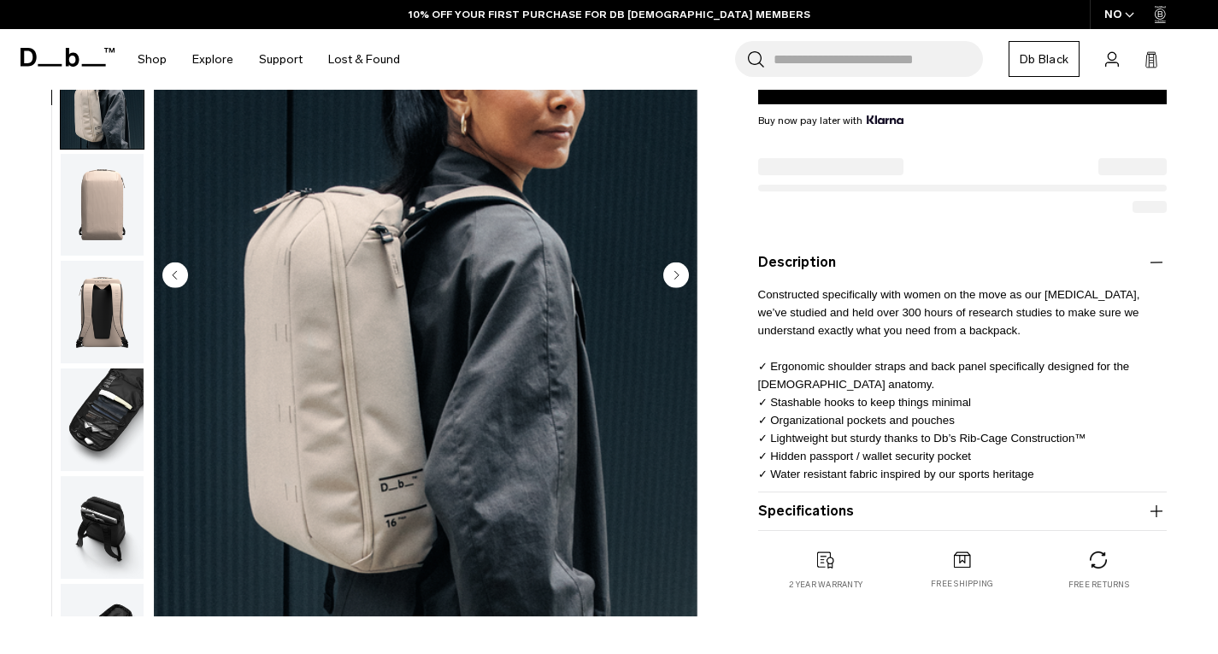
click at [1099, 397] on p "Constructed specifically with women on the move as our muse, we’ve studied and …" at bounding box center [963, 378] width 410 height 210
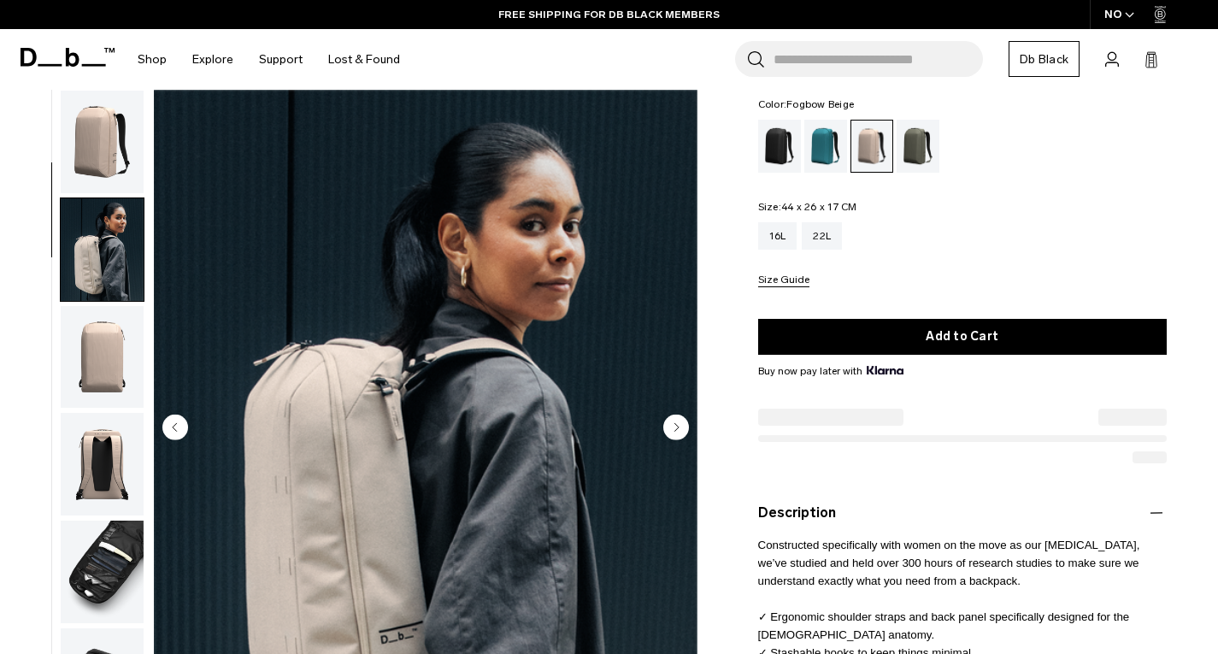
scroll to position [0, 0]
